Goal: Complete application form

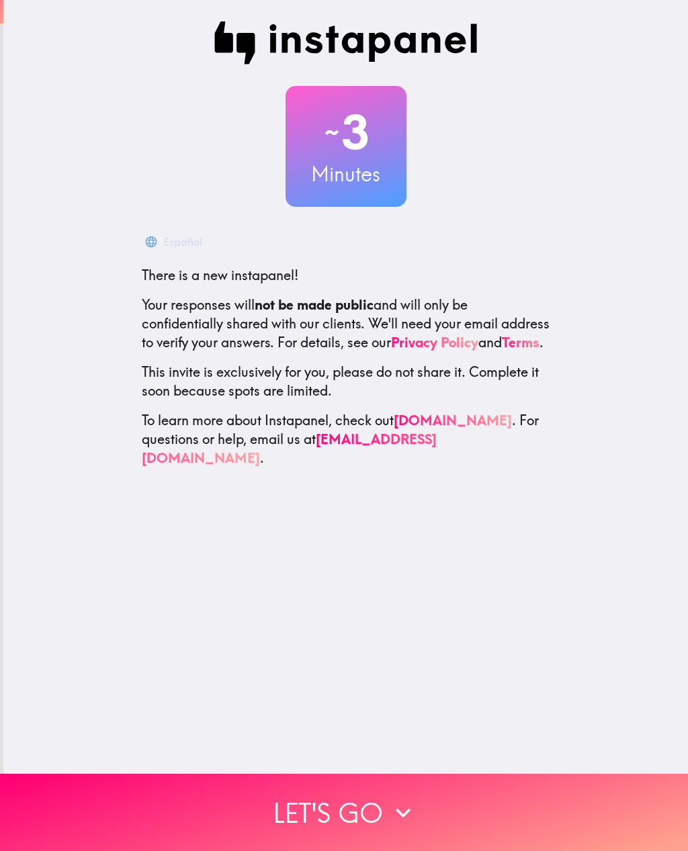
click at [399, 812] on icon "button" at bounding box center [403, 812] width 15 height 9
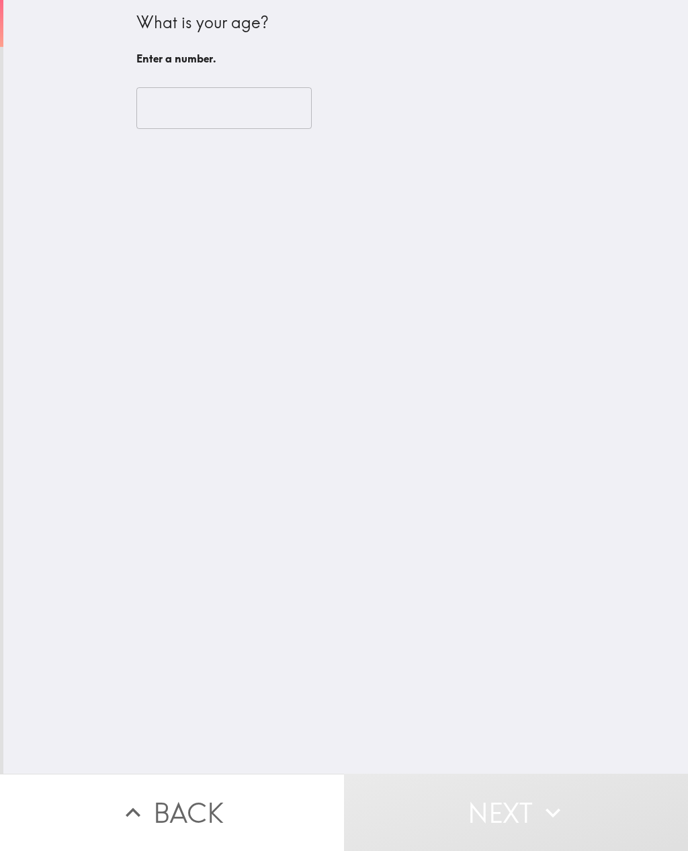
click at [256, 110] on input "number" at bounding box center [223, 108] width 175 height 42
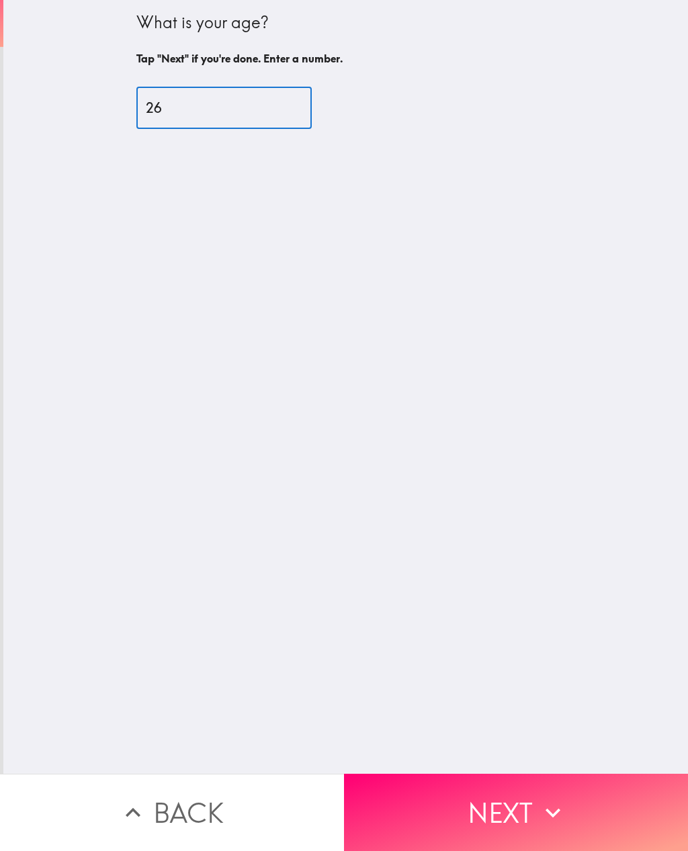
type input "26"
click at [644, 483] on div "What is your age? Tap "Next" if you're done. Enter a number. 26 ​" at bounding box center [345, 387] width 685 height 774
click at [523, 818] on button "Next" at bounding box center [516, 812] width 344 height 77
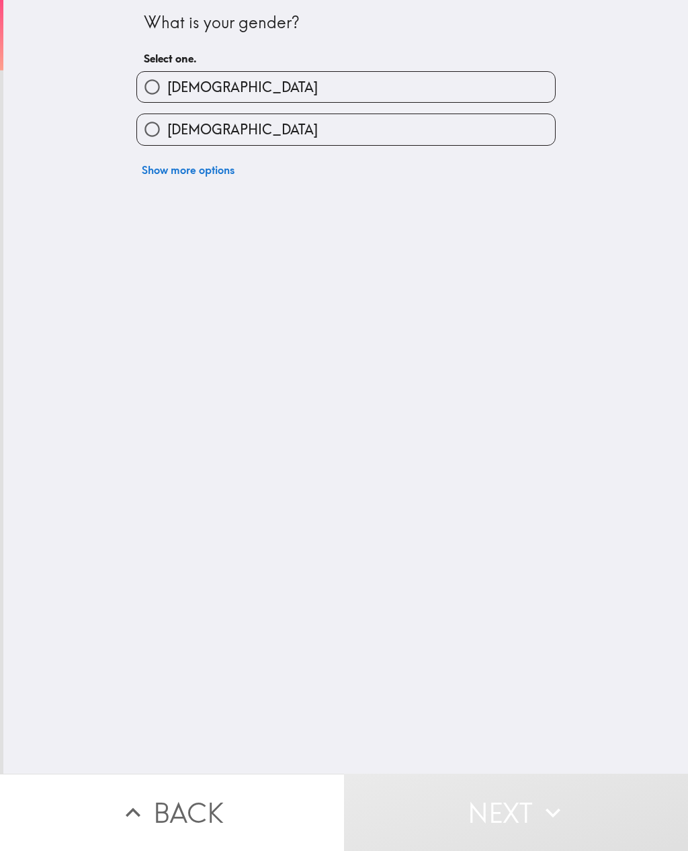
click at [353, 128] on label "[DEMOGRAPHIC_DATA]" at bounding box center [346, 129] width 418 height 30
click at [167, 128] on input "[DEMOGRAPHIC_DATA]" at bounding box center [152, 129] width 30 height 30
radio input "true"
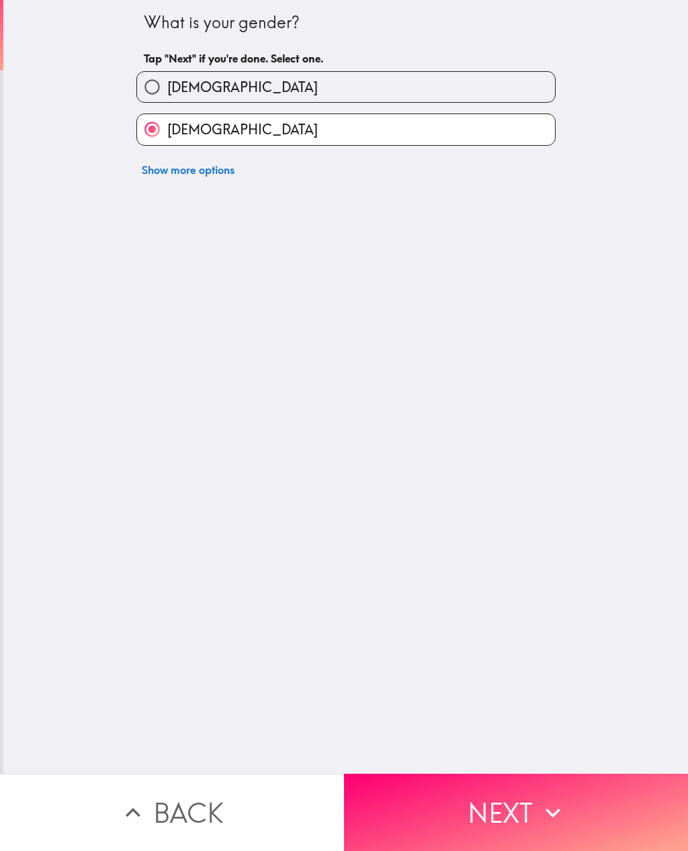
click at [523, 798] on button "Next" at bounding box center [516, 812] width 344 height 77
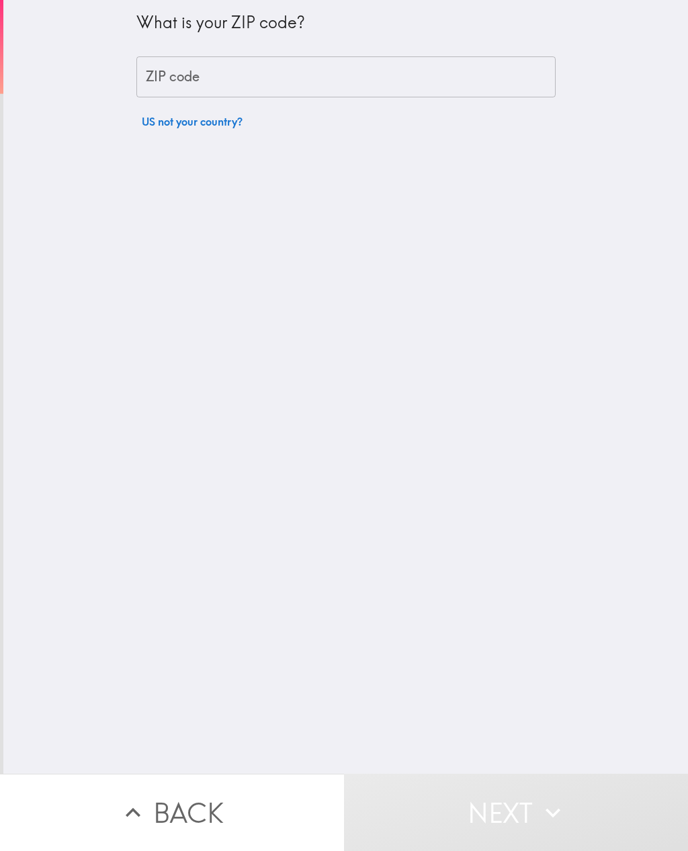
click at [400, 73] on input "ZIP code" at bounding box center [345, 77] width 419 height 42
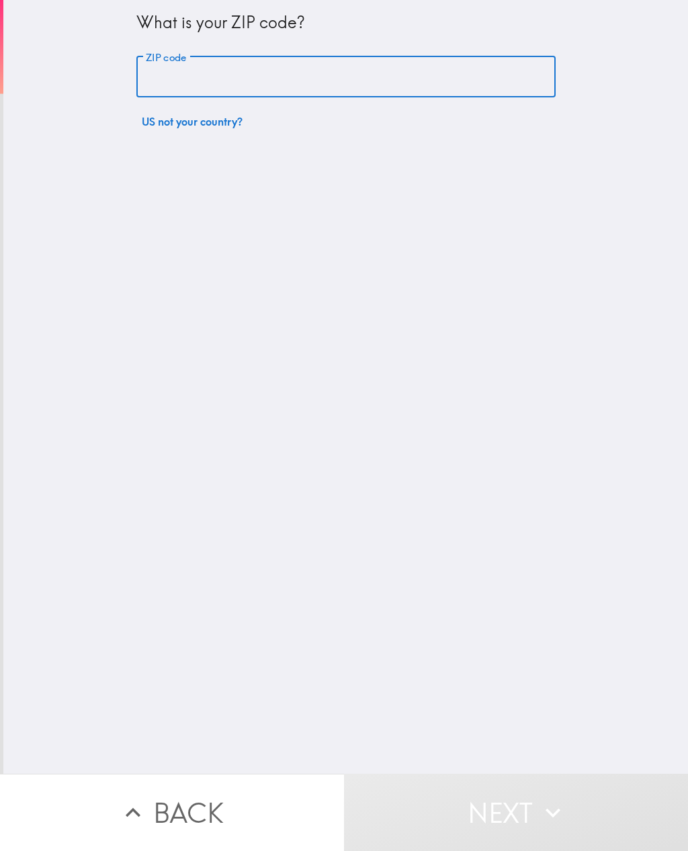
type input "0"
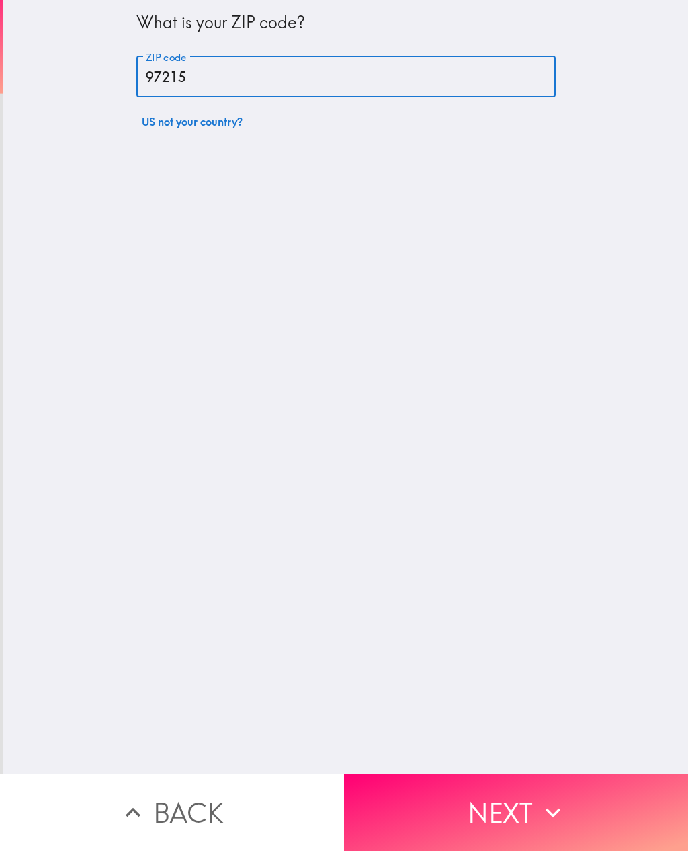
type input "97215"
click at [642, 455] on div "What is your ZIP code? ZIP code 97215 ZIP code US not your country?" at bounding box center [345, 387] width 685 height 774
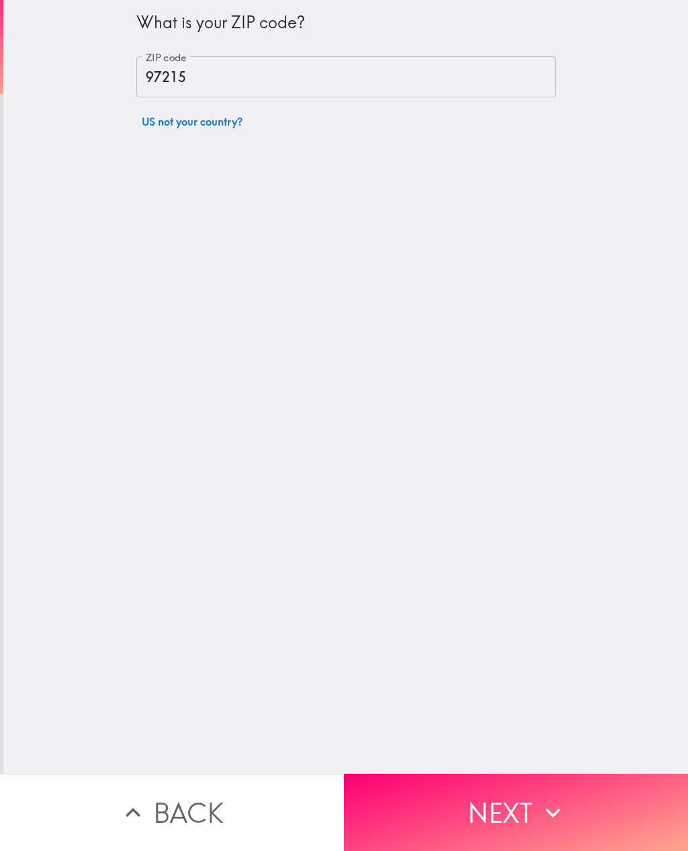
click at [597, 812] on button "Next" at bounding box center [516, 812] width 344 height 77
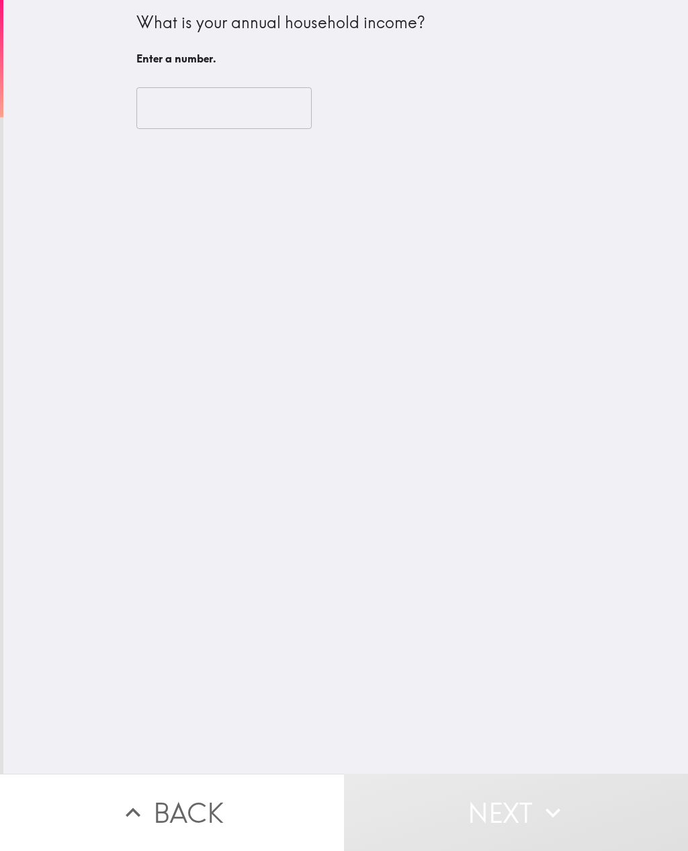
click at [251, 110] on input "number" at bounding box center [223, 108] width 175 height 42
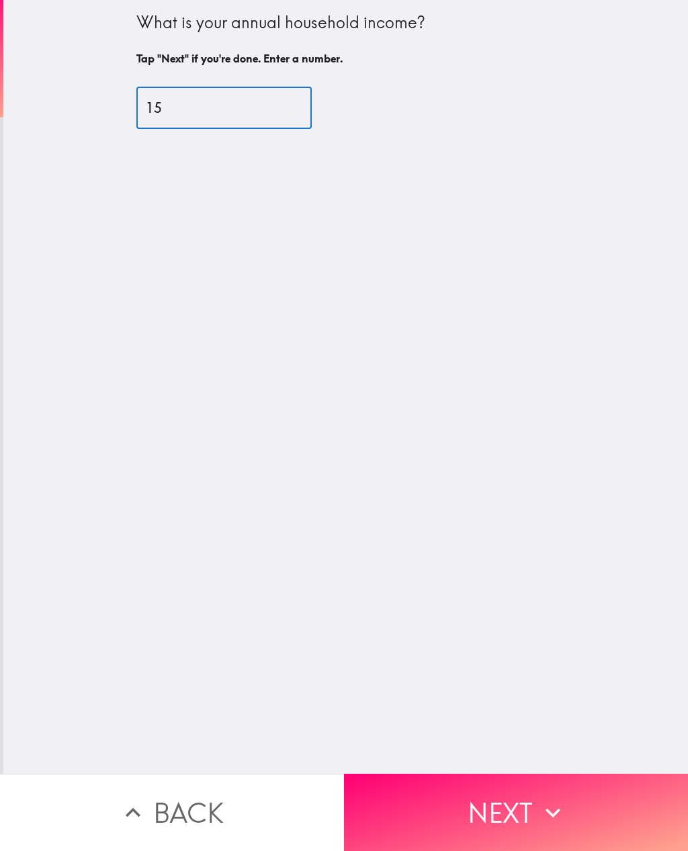
type input "150"
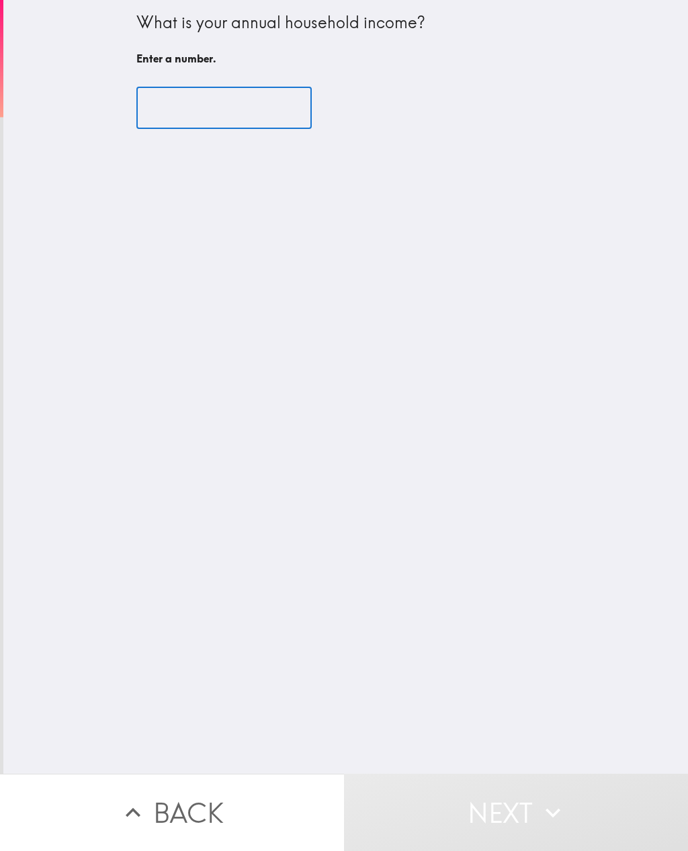
click at [68, 419] on div "What is your annual household income? Enter a number. ​" at bounding box center [345, 387] width 685 height 774
click at [169, 110] on input "number" at bounding box center [223, 108] width 175 height 42
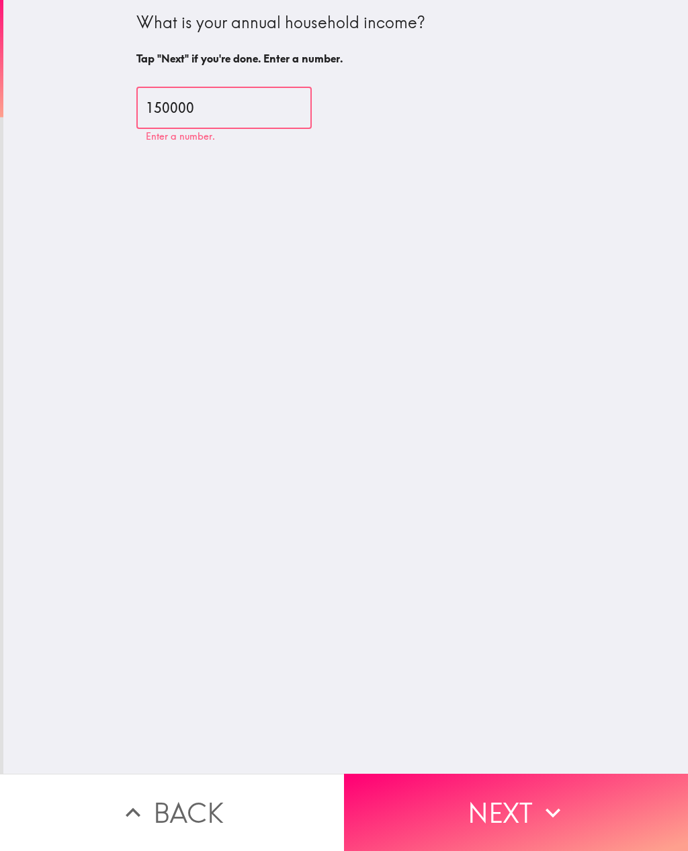
type input "150000"
click at [89, 428] on div "What is your annual household income? Tap "Next" if you're done. Enter a number…" at bounding box center [345, 387] width 685 height 774
click at [509, 807] on button "Next" at bounding box center [516, 812] width 344 height 77
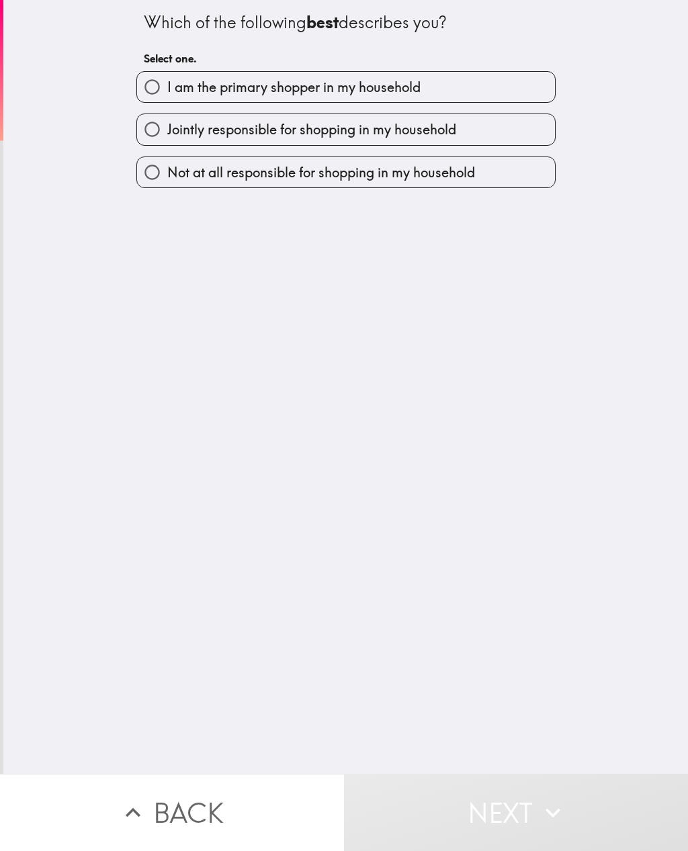
click at [455, 124] on span "Jointly responsible for shopping in my household" at bounding box center [311, 129] width 289 height 19
click at [167, 124] on input "Jointly responsible for shopping in my household" at bounding box center [152, 129] width 30 height 30
radio input "true"
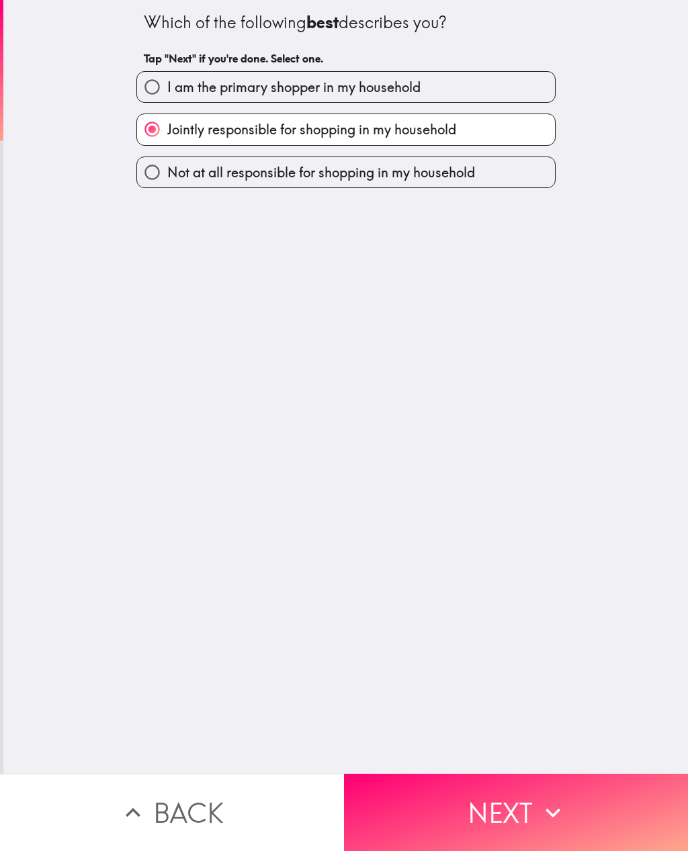
click at [517, 794] on button "Next" at bounding box center [516, 812] width 344 height 77
